Goal: Information Seeking & Learning: Learn about a topic

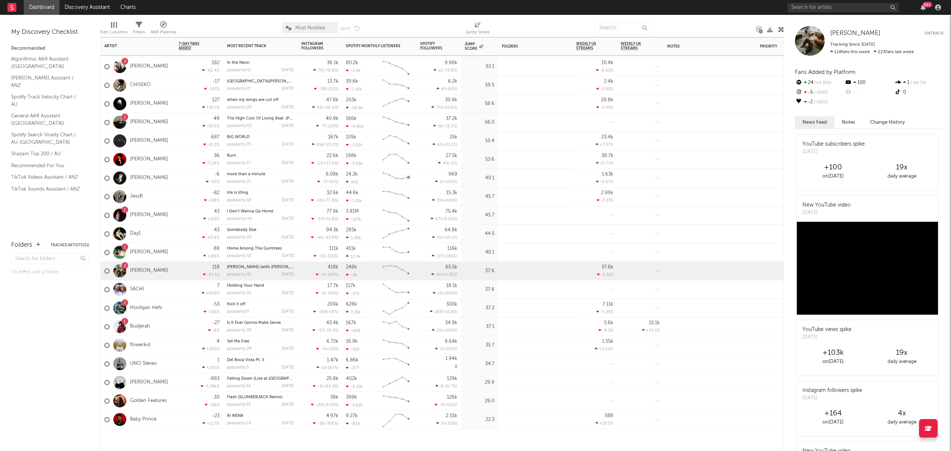
drag, startPoint x: 160, startPoint y: 235, endPoint x: 164, endPoint y: 235, distance: 4.1
click at [160, 235] on div "Day1" at bounding box center [138, 234] width 74 height 19
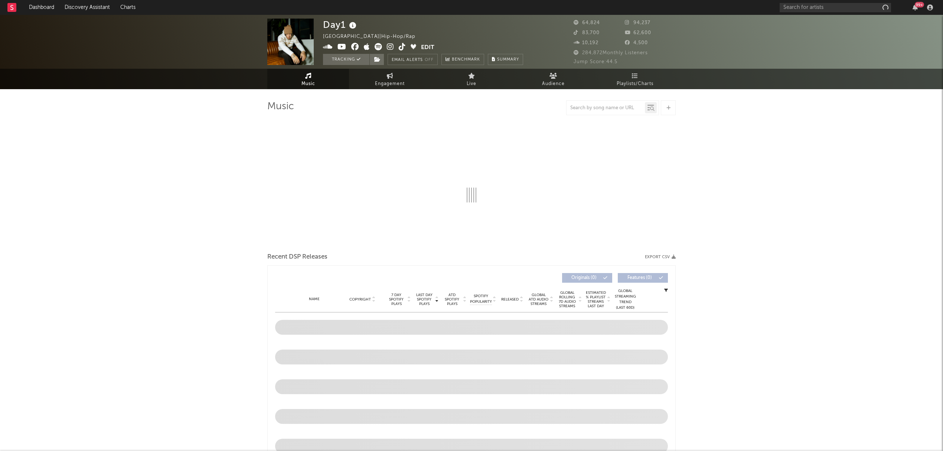
select select "6m"
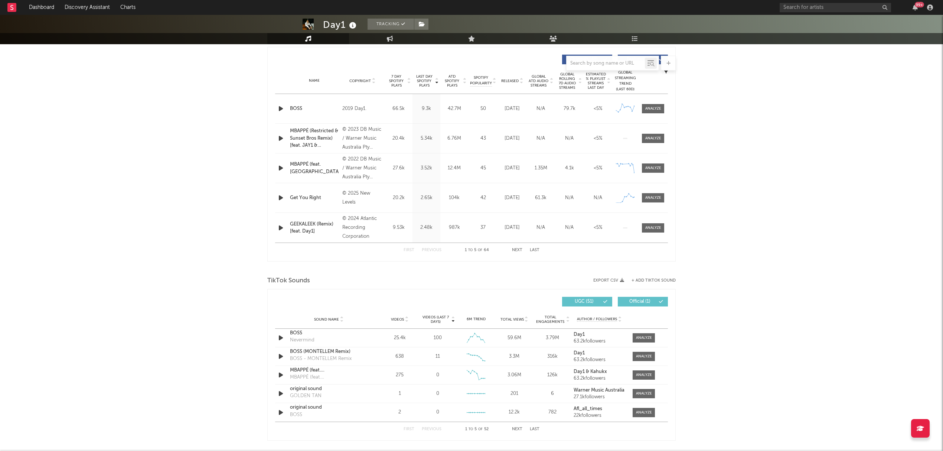
scroll to position [346, 0]
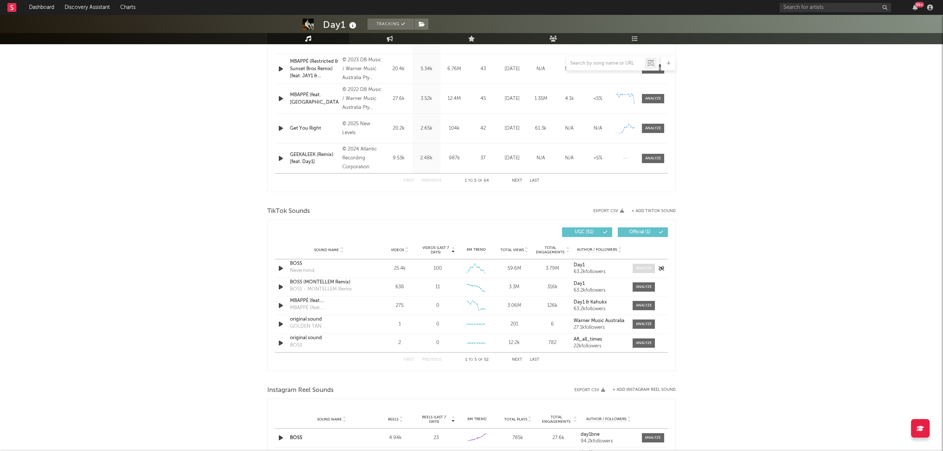
click at [642, 268] on div at bounding box center [644, 269] width 16 height 6
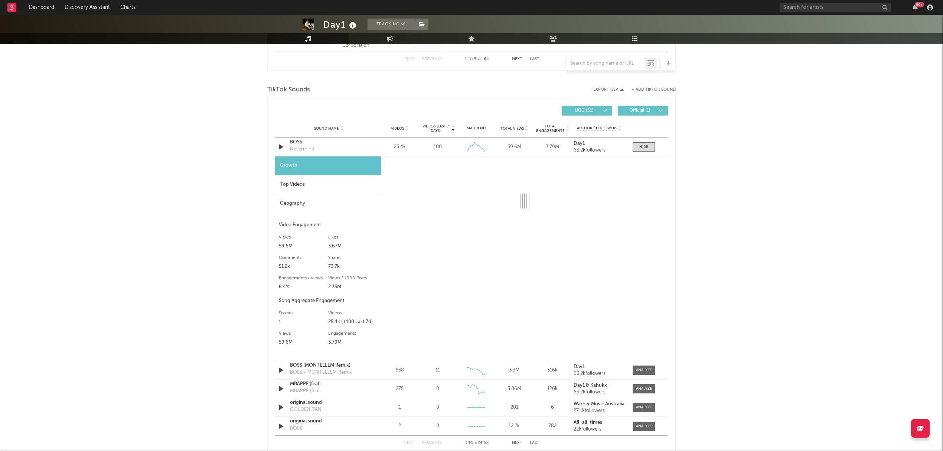
scroll to position [495, 0]
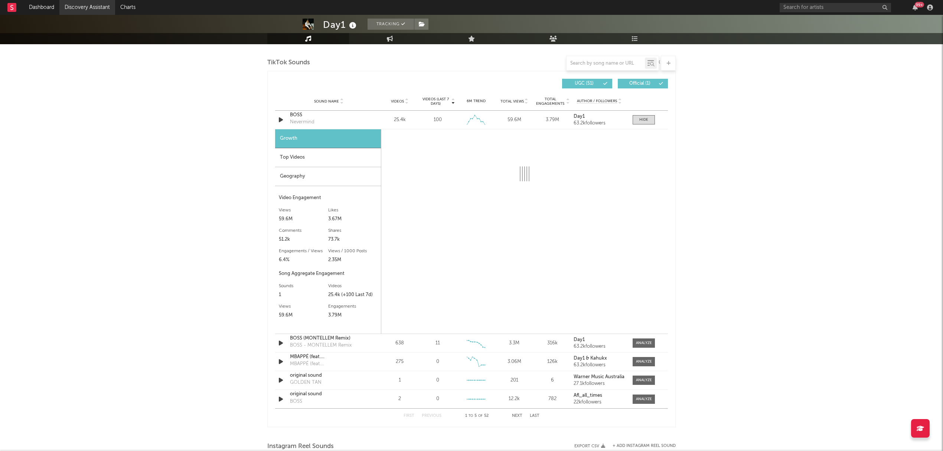
select select "6m"
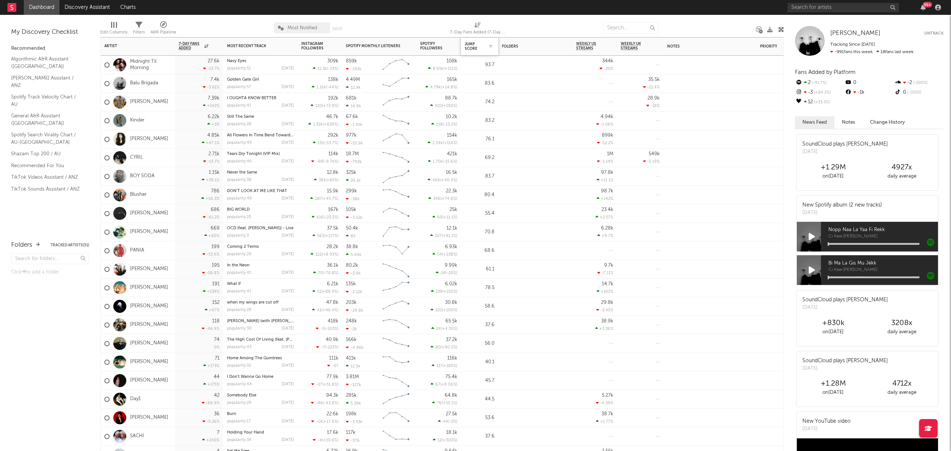
click at [476, 53] on div "Jump Score" at bounding box center [480, 47] width 30 height 16
click at [478, 51] on div "Jump Score" at bounding box center [474, 46] width 19 height 9
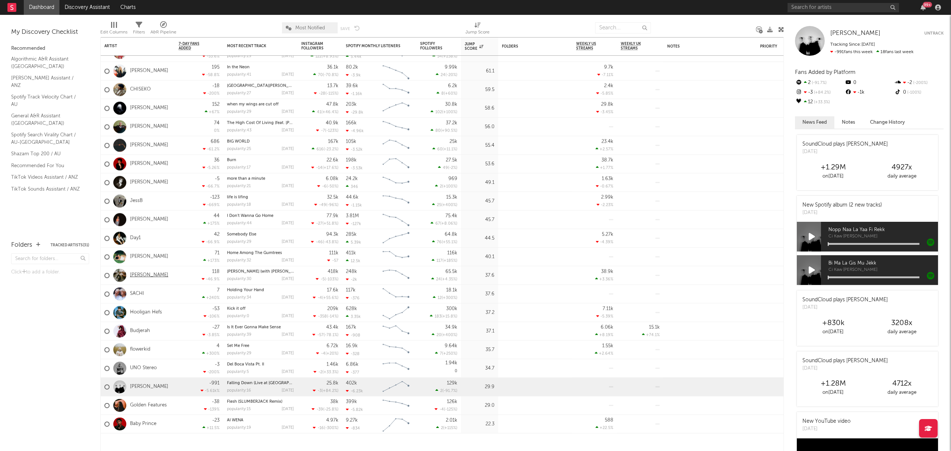
click at [153, 278] on link "[PERSON_NAME]" at bounding box center [149, 275] width 38 height 6
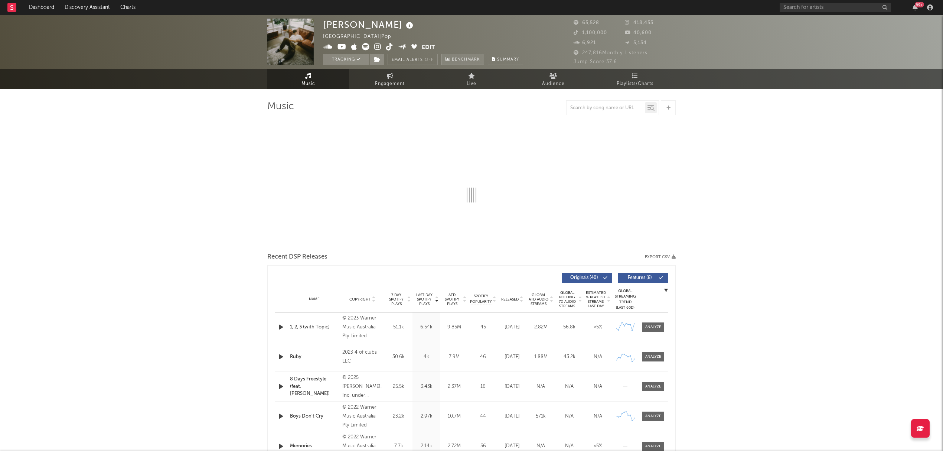
select select "6m"
